Goal: Information Seeking & Learning: Learn about a topic

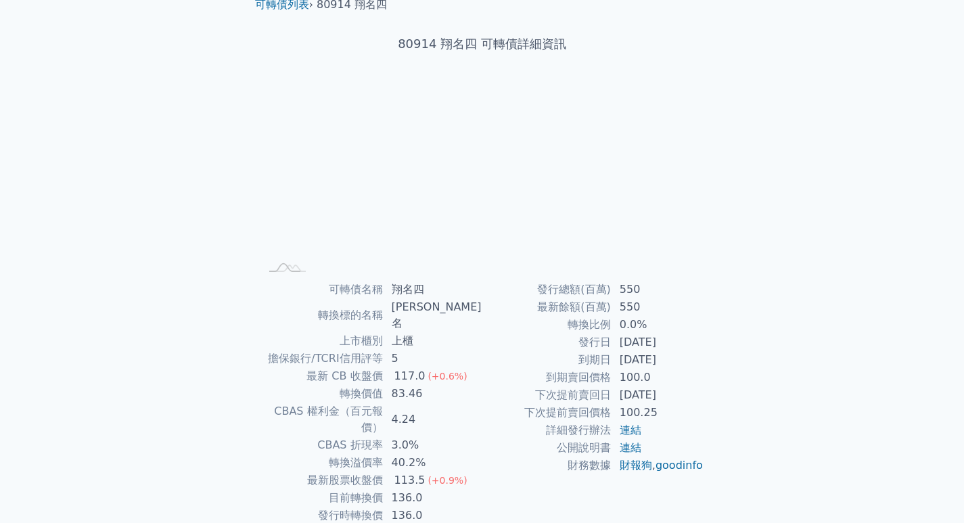
scroll to position [103, 0]
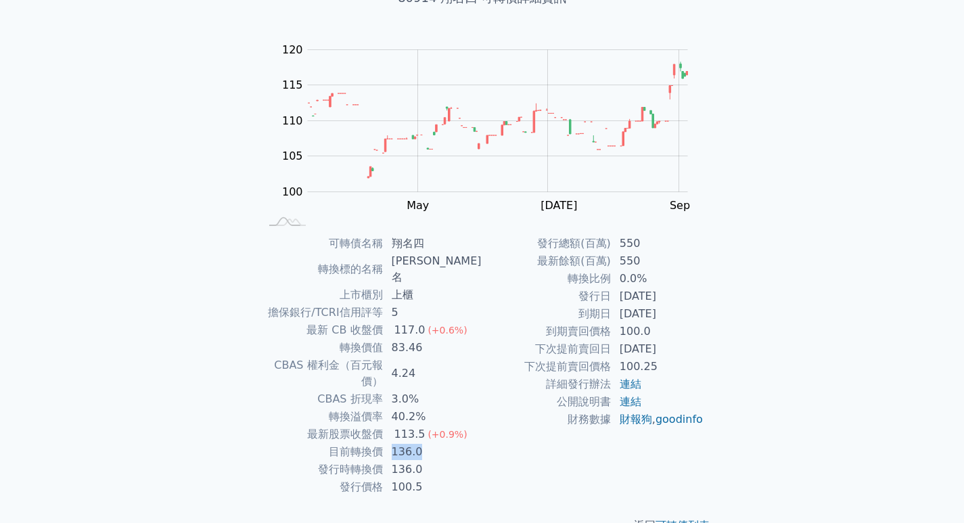
drag, startPoint x: 400, startPoint y: 423, endPoint x: 430, endPoint y: 423, distance: 29.8
click at [430, 443] on td "136.0" at bounding box center [433, 452] width 99 height 18
drag, startPoint x: 615, startPoint y: 273, endPoint x: 641, endPoint y: 275, distance: 26.5
click at [641, 275] on td "0.0%" at bounding box center [658, 279] width 93 height 18
drag, startPoint x: 413, startPoint y: 292, endPoint x: 396, endPoint y: 293, distance: 17.6
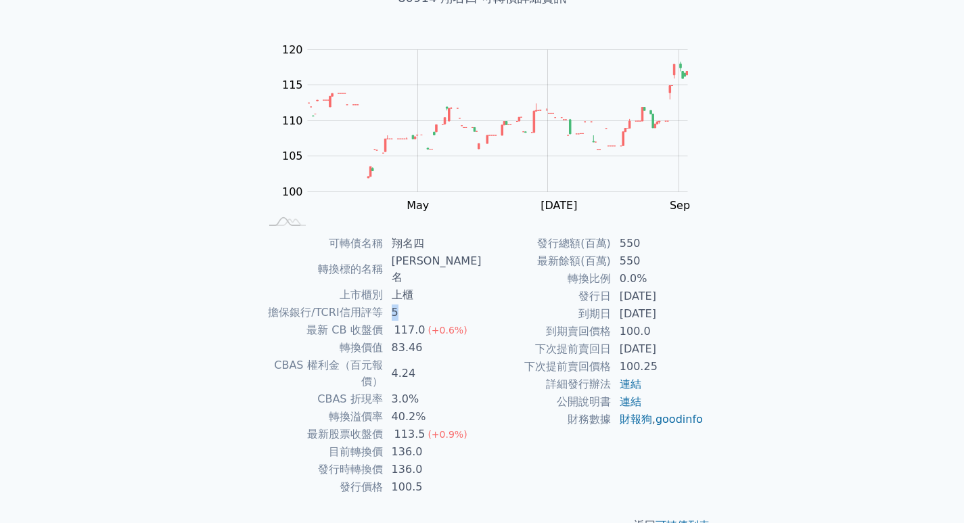
click at [396, 304] on td "5" at bounding box center [433, 313] width 99 height 18
click at [404, 339] on td "83.46" at bounding box center [433, 348] width 99 height 18
drag, startPoint x: 395, startPoint y: 377, endPoint x: 442, endPoint y: 372, distance: 46.9
click at [442, 372] on tbody "可轉債名稱 翔名四 轉換標的名稱 翔名 上市櫃別 上櫃 擔保銀行/TCRI信用評等 5 最新 CB 收盤價 117.0 (+0.6%) 轉換價值 83.46 …" at bounding box center [371, 365] width 222 height 261
click at [465, 390] on td "3.0%" at bounding box center [433, 399] width 99 height 18
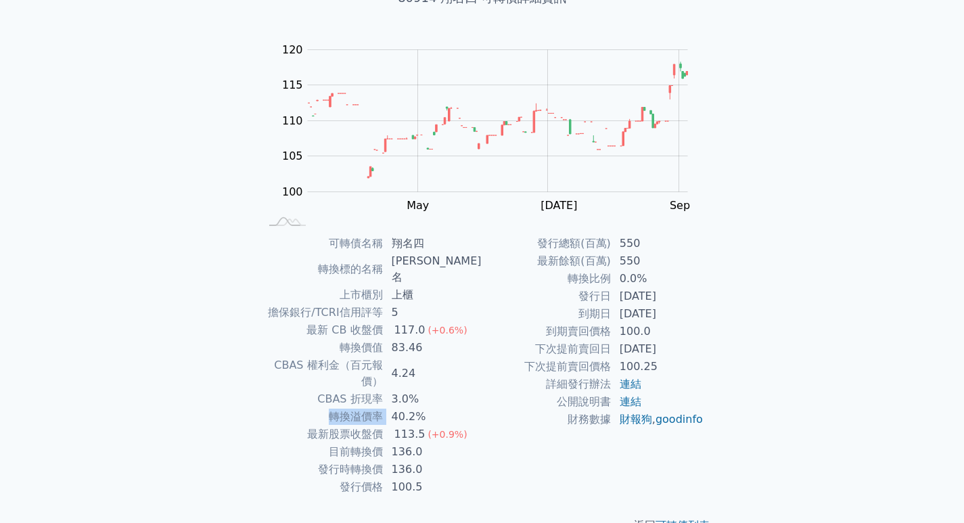
click at [448, 390] on td "3.0%" at bounding box center [433, 399] width 99 height 18
click at [427, 408] on td "40.2%" at bounding box center [433, 417] width 99 height 18
